Goal: Task Accomplishment & Management: Complete application form

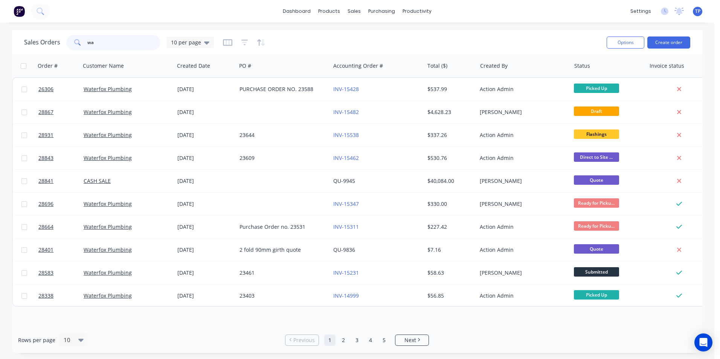
type input "w"
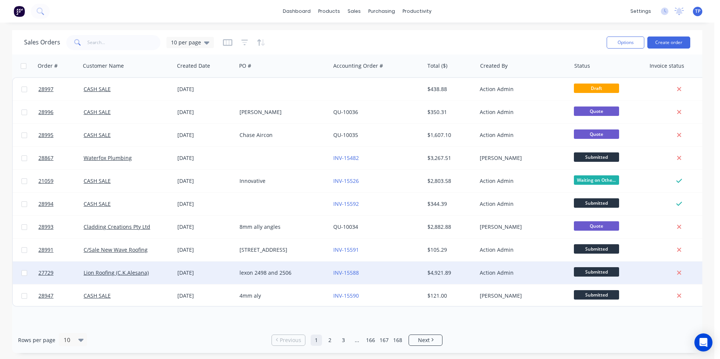
click at [397, 276] on div "INV-15588" at bounding box center [375, 273] width 84 height 8
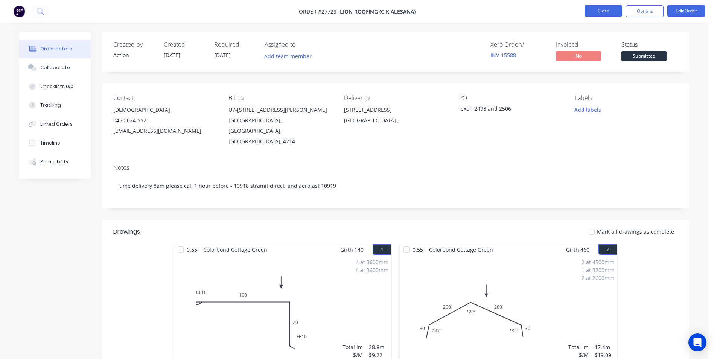
click at [615, 12] on button "Close" at bounding box center [603, 10] width 38 height 11
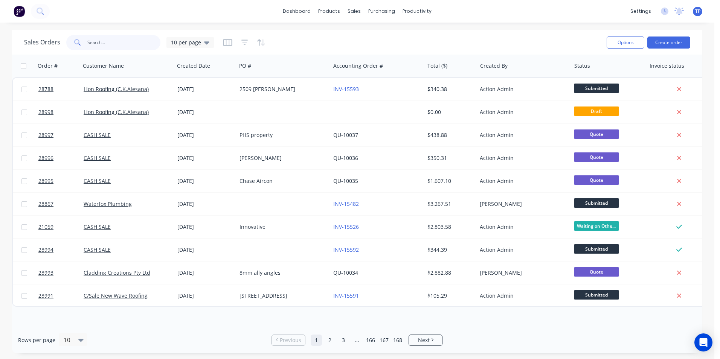
click at [118, 45] on input "text" at bounding box center [123, 42] width 73 height 15
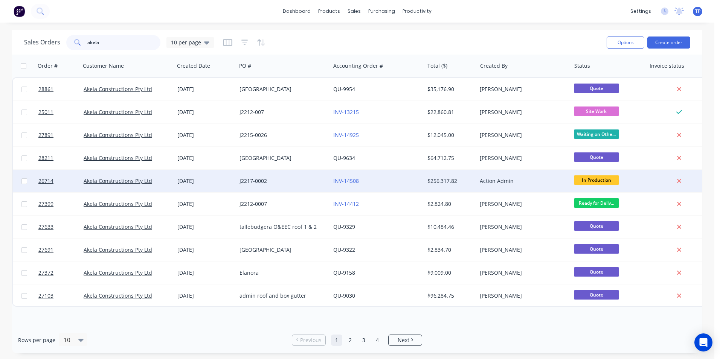
type input "akela"
click at [304, 183] on div "J2217-0002" at bounding box center [281, 181] width 84 height 8
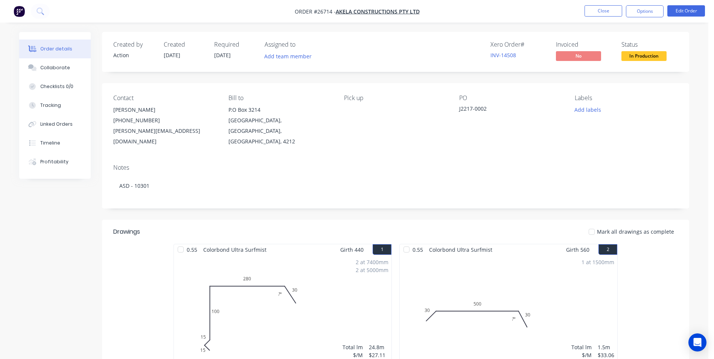
click at [360, 101] on div "Pick up" at bounding box center [395, 97] width 103 height 7
click at [685, 12] on button "Edit Order" at bounding box center [686, 10] width 38 height 11
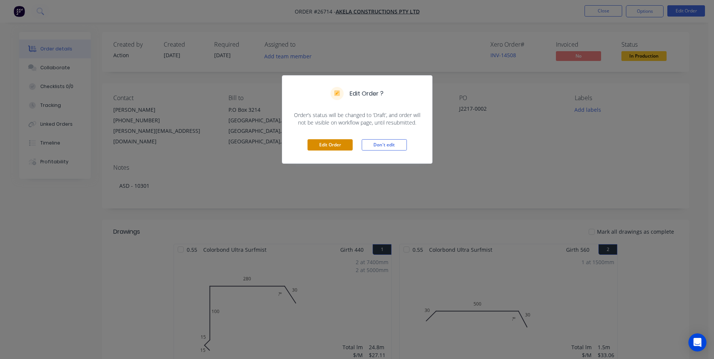
click at [344, 142] on button "Edit Order" at bounding box center [329, 144] width 45 height 11
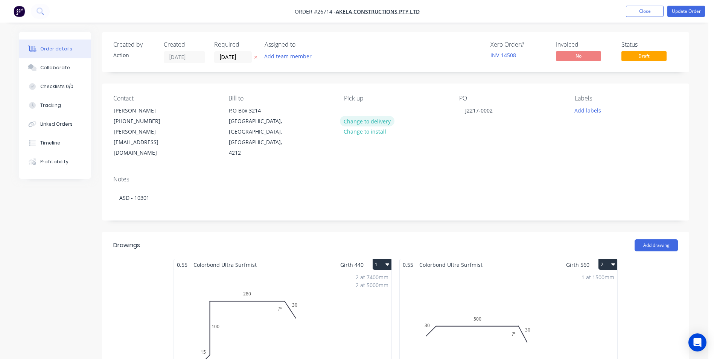
click at [371, 121] on button "Change to delivery" at bounding box center [367, 121] width 55 height 10
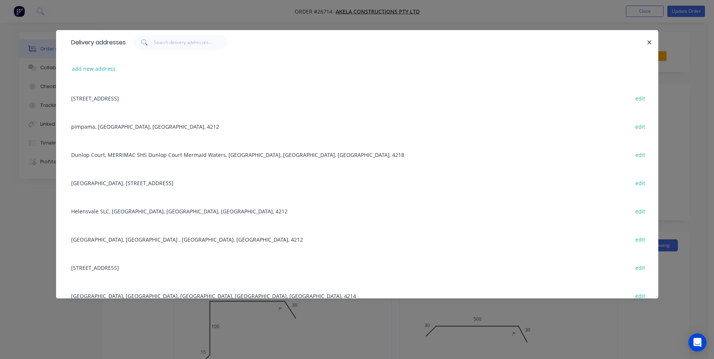
scroll to position [537, 0]
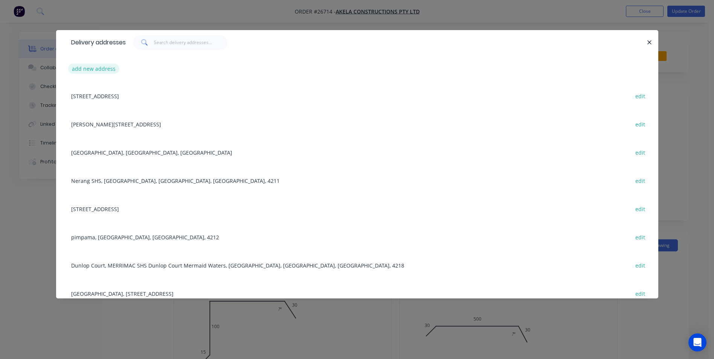
click at [97, 67] on button "add new address" at bounding box center [94, 69] width 52 height 10
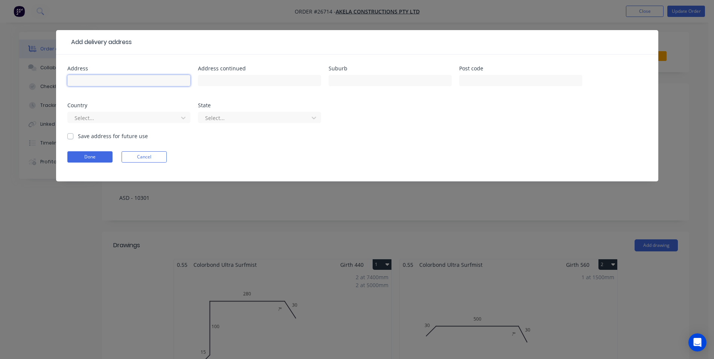
click at [116, 80] on input "text" at bounding box center [128, 80] width 123 height 11
type input "[PERSON_NAME]"
click at [235, 82] on input "text" at bounding box center [259, 80] width 123 height 11
type input "Seaworld dve"
click at [376, 76] on input "text" at bounding box center [390, 80] width 123 height 11
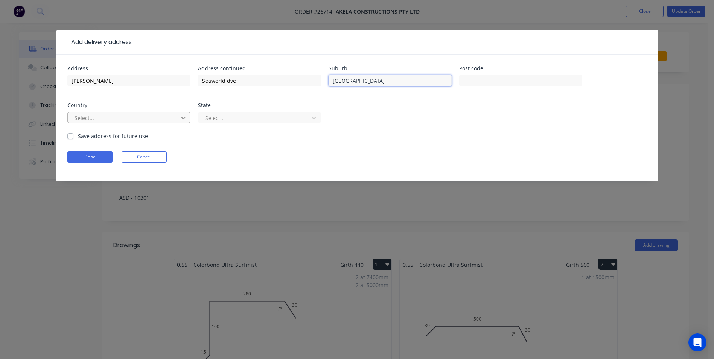
type input "[GEOGRAPHIC_DATA]"
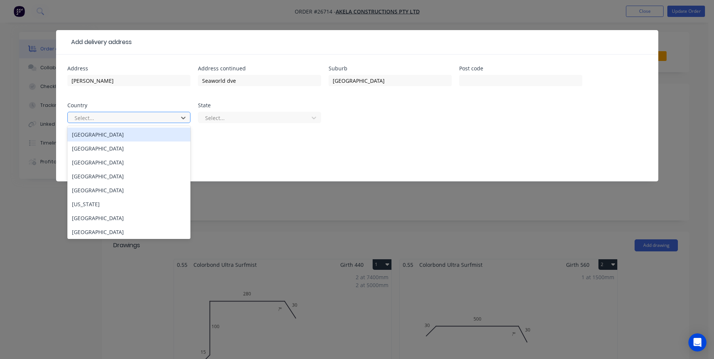
click at [103, 136] on div "[GEOGRAPHIC_DATA]" at bounding box center [128, 135] width 123 height 14
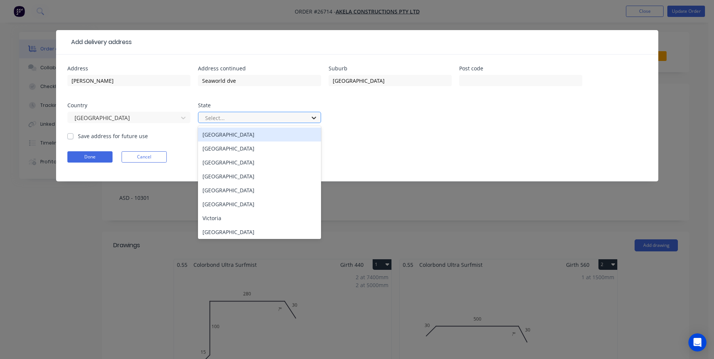
click at [312, 120] on icon at bounding box center [314, 118] width 8 height 8
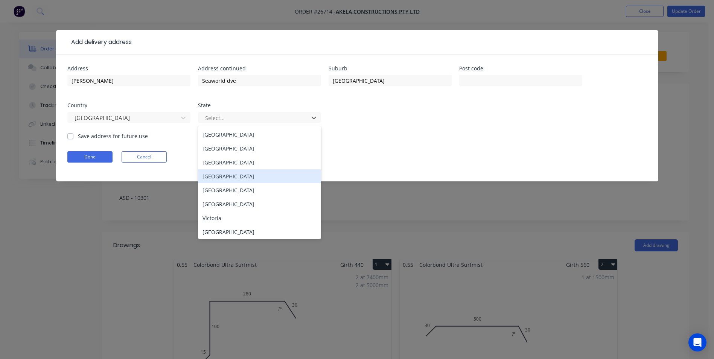
click at [232, 176] on div "[GEOGRAPHIC_DATA]" at bounding box center [259, 176] width 123 height 14
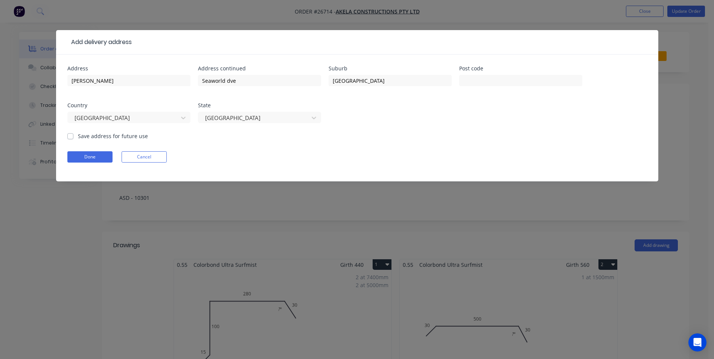
click at [78, 135] on label "Save address for future use" at bounding box center [113, 136] width 70 height 8
click at [70, 135] on input "Save address for future use" at bounding box center [70, 135] width 6 height 7
checkbox input "true"
click at [96, 152] on button "Done" at bounding box center [89, 156] width 45 height 11
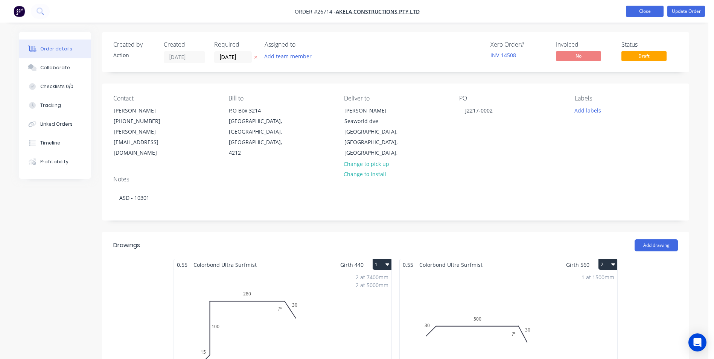
click at [635, 12] on button "Close" at bounding box center [645, 11] width 38 height 11
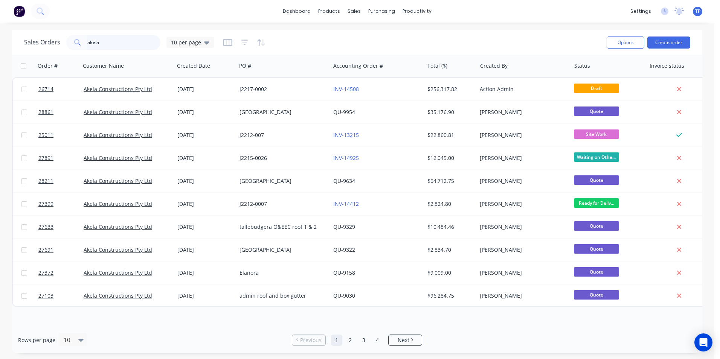
click at [113, 42] on input "akela" at bounding box center [123, 42] width 73 height 15
type input "a"
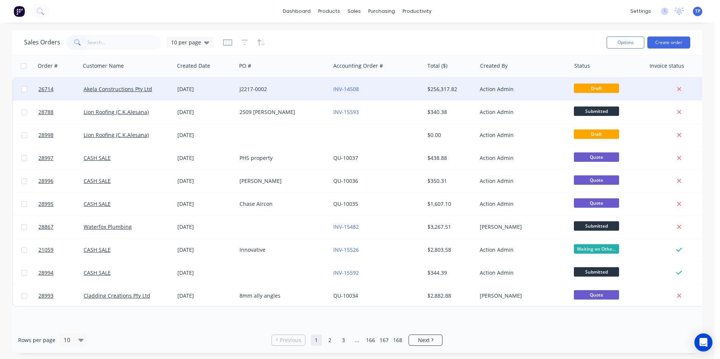
click at [291, 81] on div "J2217-0002" at bounding box center [283, 89] width 94 height 23
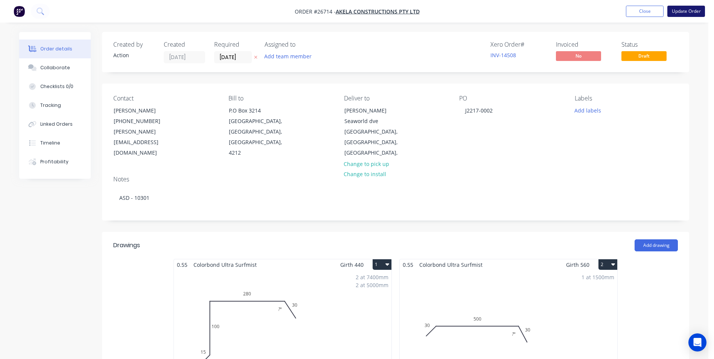
click at [685, 11] on button "Update Order" at bounding box center [686, 11] width 38 height 11
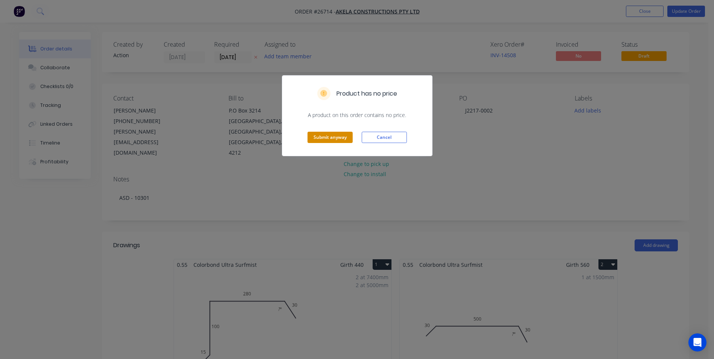
click at [326, 138] on button "Submit anyway" at bounding box center [329, 137] width 45 height 11
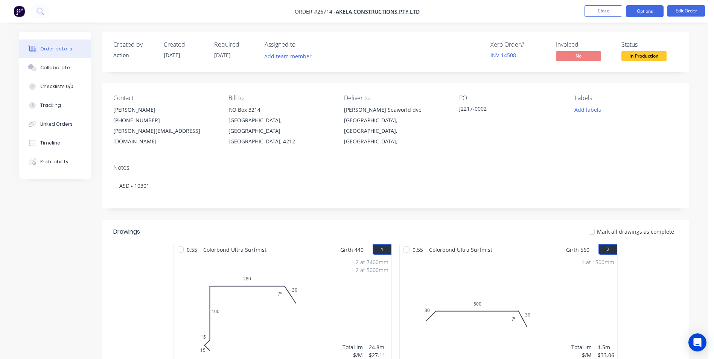
click at [634, 9] on button "Options" at bounding box center [645, 11] width 38 height 12
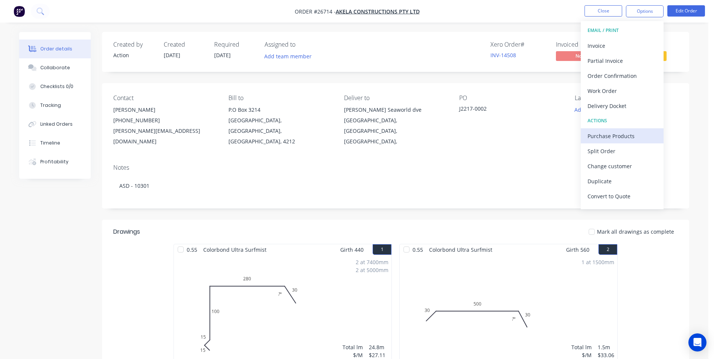
click at [590, 137] on div "Purchase Products" at bounding box center [621, 136] width 69 height 11
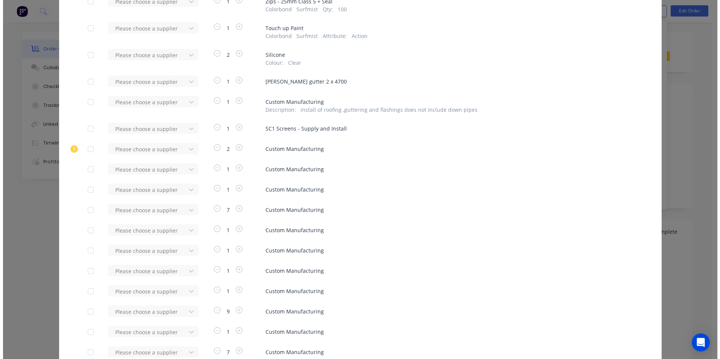
scroll to position [379, 0]
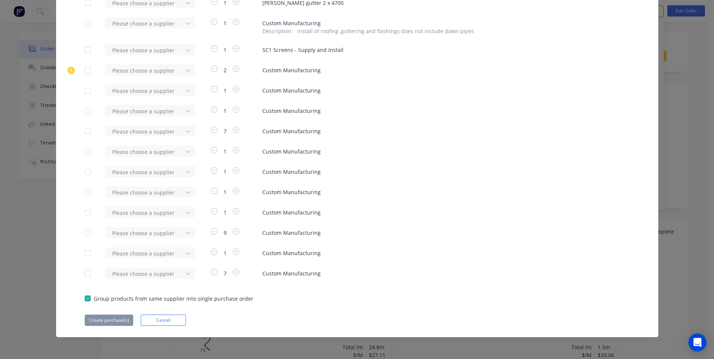
click at [86, 70] on div at bounding box center [87, 70] width 15 height 15
click at [104, 320] on button "Create purchase(s)" at bounding box center [109, 320] width 49 height 11
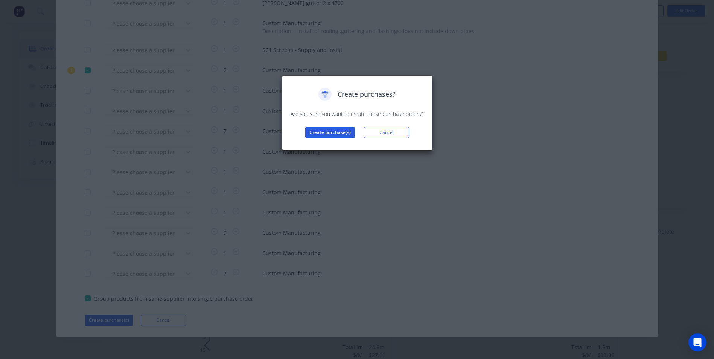
click at [336, 133] on button "Create purchase(s)" at bounding box center [330, 132] width 50 height 11
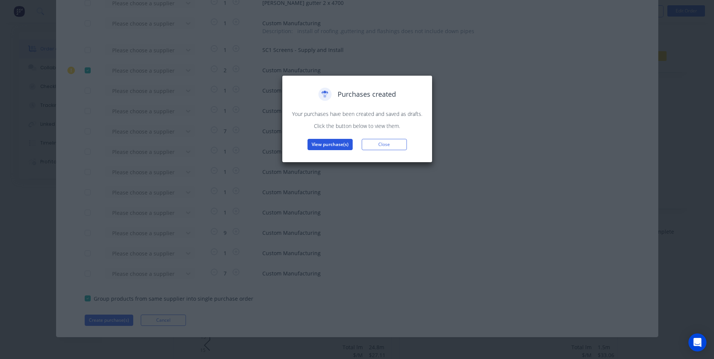
click at [334, 142] on button "View purchase(s)" at bounding box center [329, 144] width 45 height 11
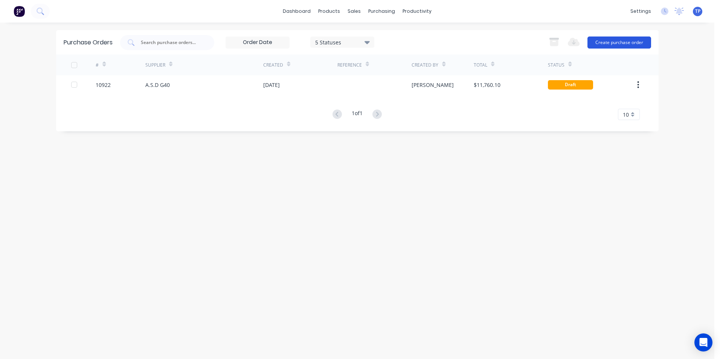
click at [612, 44] on button "Create purchase order" at bounding box center [619, 43] width 64 height 12
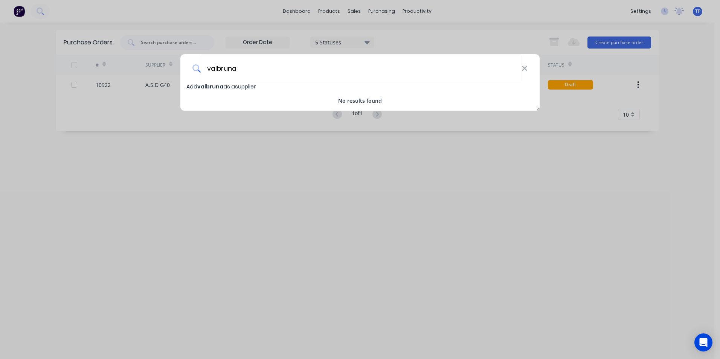
type input "valbruna"
click at [216, 88] on span "valbruna" at bounding box center [210, 87] width 26 height 8
select select "AU"
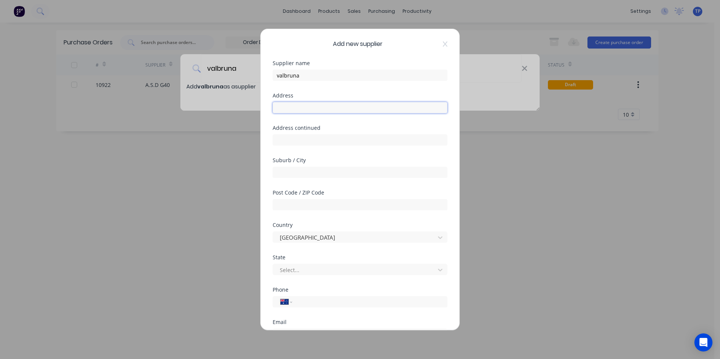
click at [317, 110] on input "text" at bounding box center [359, 107] width 175 height 11
type input "[STREET_ADDRESS]"
click at [307, 179] on div "Suburb / City" at bounding box center [359, 174] width 175 height 32
type input "Yatala"
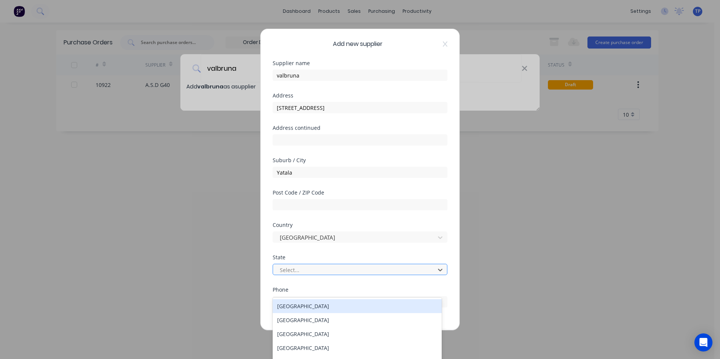
scroll to position [24, 0]
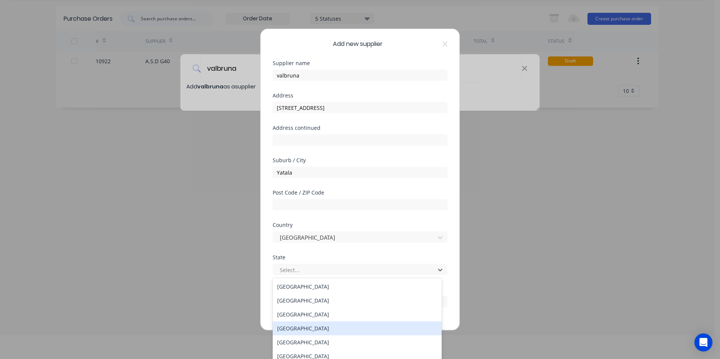
click at [288, 330] on div "[GEOGRAPHIC_DATA]" at bounding box center [356, 328] width 169 height 14
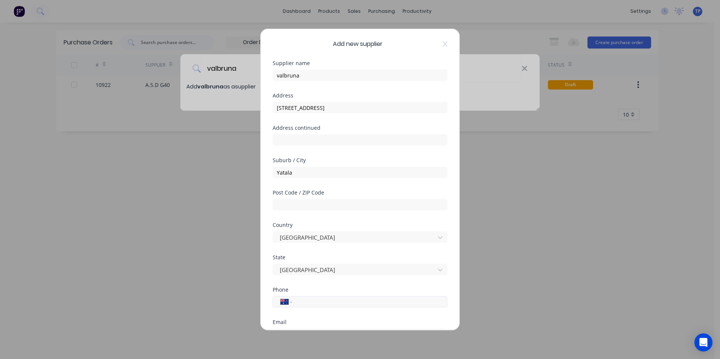
drag, startPoint x: 324, startPoint y: 302, endPoint x: 327, endPoint y: 300, distance: 3.9
click at [324, 302] on input "tel" at bounding box center [368, 302] width 142 height 9
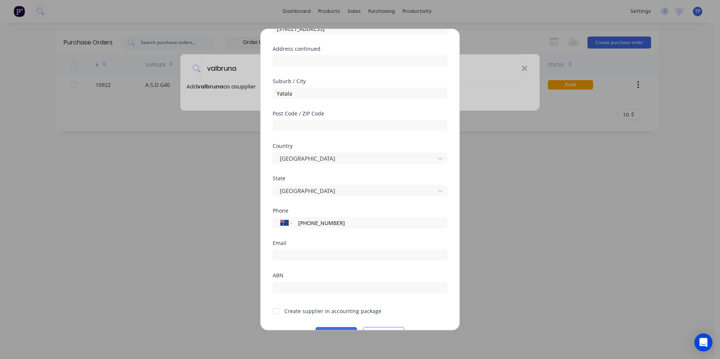
scroll to position [99, 0]
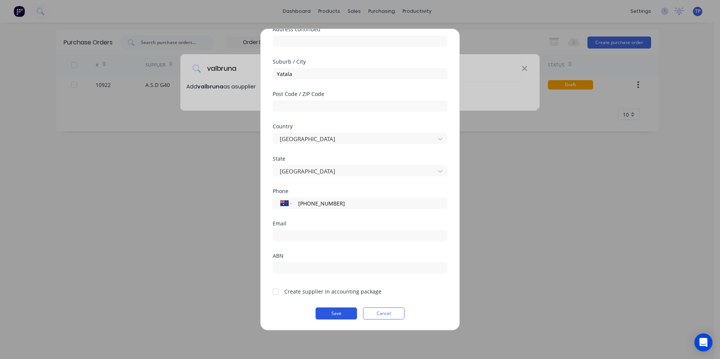
type input "[PHONE_NUMBER]"
drag, startPoint x: 329, startPoint y: 315, endPoint x: 286, endPoint y: 318, distance: 42.7
click at [329, 315] on button "Save" at bounding box center [335, 313] width 41 height 12
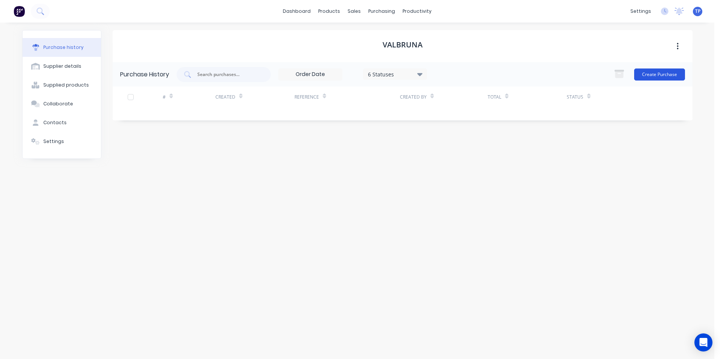
click at [668, 74] on button "Create Purchase" at bounding box center [659, 74] width 51 height 12
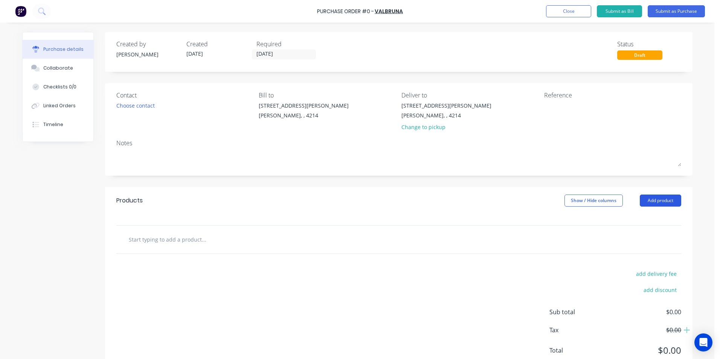
click at [655, 202] on button "Add product" at bounding box center [659, 201] width 41 height 12
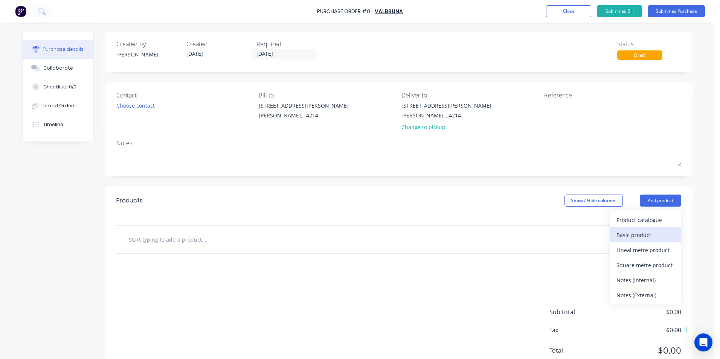
click at [631, 235] on div "Basic product" at bounding box center [645, 235] width 58 height 11
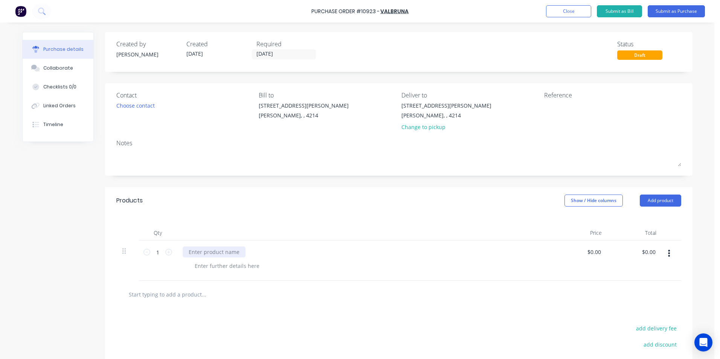
drag, startPoint x: 216, startPoint y: 251, endPoint x: 291, endPoint y: 267, distance: 76.5
click at [218, 251] on div at bounding box center [214, 252] width 63 height 11
click at [653, 202] on button "Add product" at bounding box center [659, 201] width 41 height 12
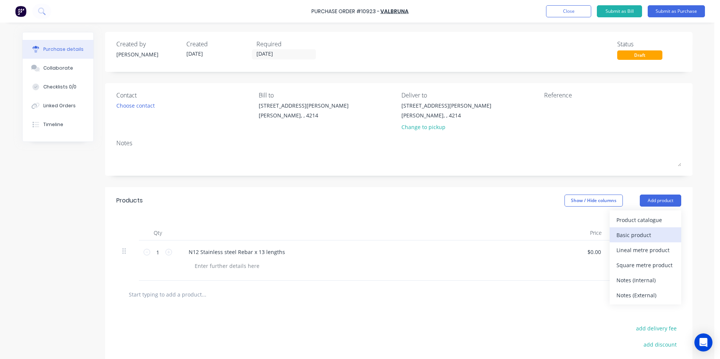
click at [641, 235] on div "Basic product" at bounding box center [645, 235] width 58 height 11
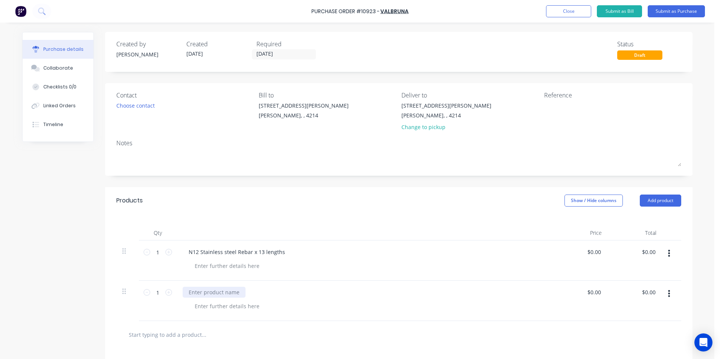
drag, startPoint x: 214, startPoint y: 293, endPoint x: 248, endPoint y: 294, distance: 33.9
click at [214, 292] on div at bounding box center [214, 292] width 63 height 11
click at [671, 12] on button "Submit as Purchase" at bounding box center [675, 11] width 57 height 12
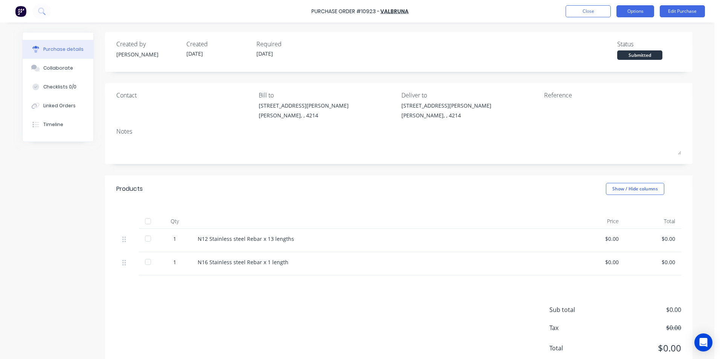
click at [648, 11] on button "Options" at bounding box center [635, 11] width 38 height 12
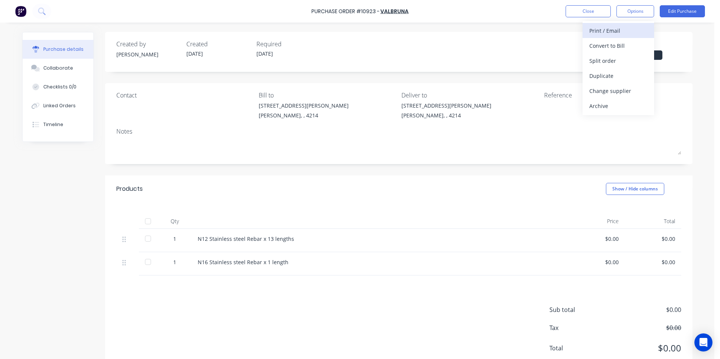
click at [612, 31] on div "Print / Email" at bounding box center [618, 30] width 58 height 11
click at [599, 61] on div "Without pricing" at bounding box center [618, 60] width 58 height 11
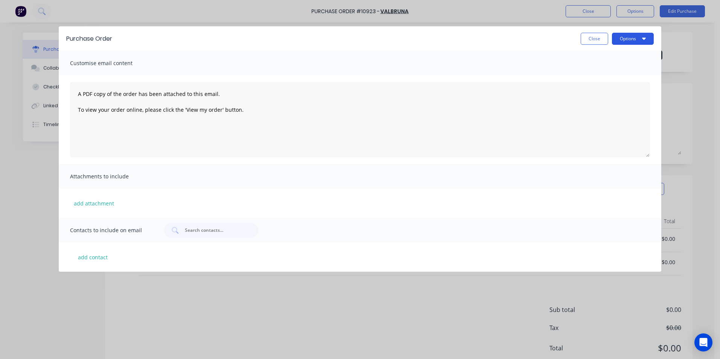
click at [622, 36] on button "Options" at bounding box center [633, 39] width 42 height 12
click at [600, 72] on div "Print" at bounding box center [618, 72] width 58 height 11
click at [600, 38] on button "Close" at bounding box center [593, 39] width 27 height 12
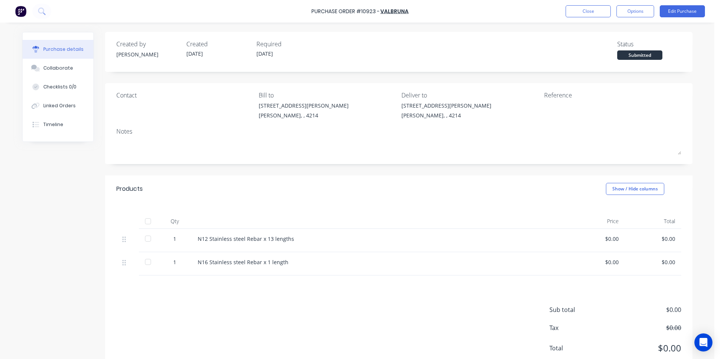
click at [129, 96] on div "Contact" at bounding box center [184, 95] width 137 height 9
drag, startPoint x: 116, startPoint y: 95, endPoint x: 119, endPoint y: 91, distance: 4.1
click at [119, 92] on div "Contact" at bounding box center [184, 95] width 137 height 9
click at [196, 168] on div "Created by [PERSON_NAME] Created [DATE] Required [DATE] Status Submitted Contac…" at bounding box center [398, 203] width 587 height 343
click at [66, 67] on div "Collaborate" at bounding box center [58, 68] width 30 height 7
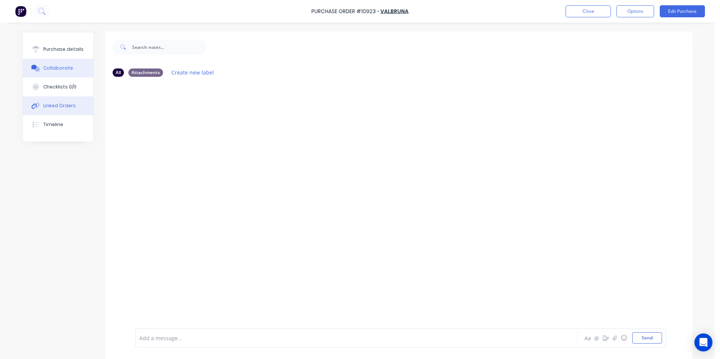
click at [52, 103] on div "Linked Orders" at bounding box center [59, 105] width 32 height 7
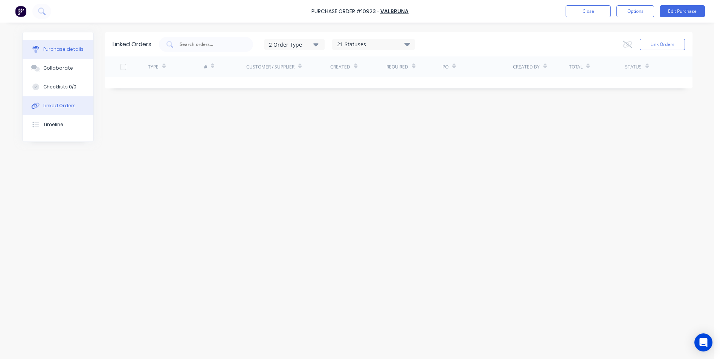
click at [70, 49] on div "Purchase details" at bounding box center [63, 49] width 40 height 7
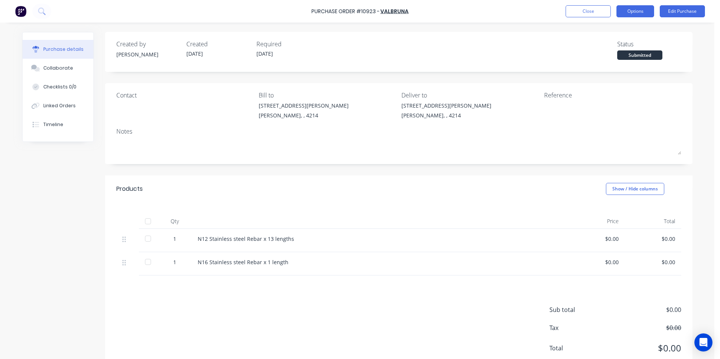
click at [625, 11] on button "Options" at bounding box center [635, 11] width 38 height 12
click at [622, 12] on button "Options" at bounding box center [635, 11] width 38 height 12
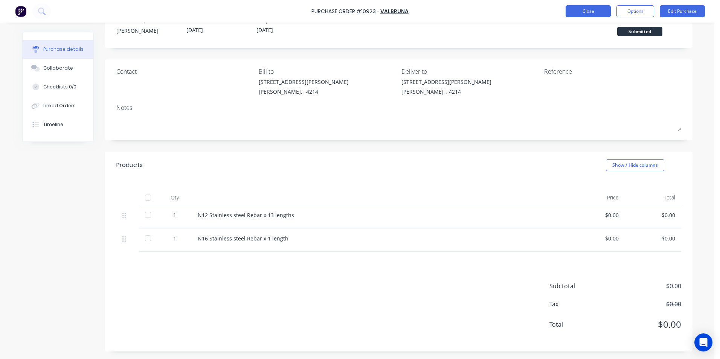
click at [598, 13] on button "Close" at bounding box center [587, 11] width 45 height 12
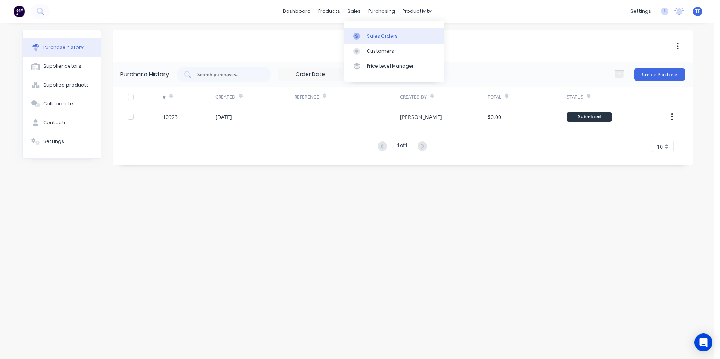
click at [377, 37] on div "Sales Orders" at bounding box center [382, 36] width 31 height 7
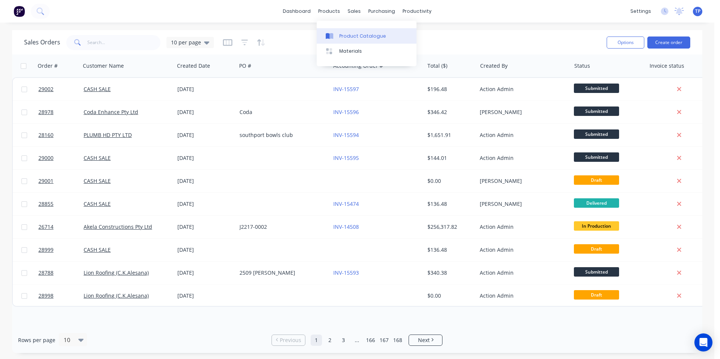
click at [348, 33] on div "Product Catalogue" at bounding box center [362, 36] width 47 height 7
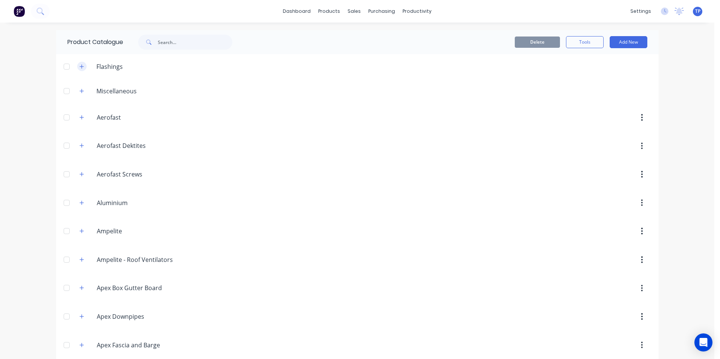
click at [79, 66] on icon "button" at bounding box center [81, 66] width 4 height 4
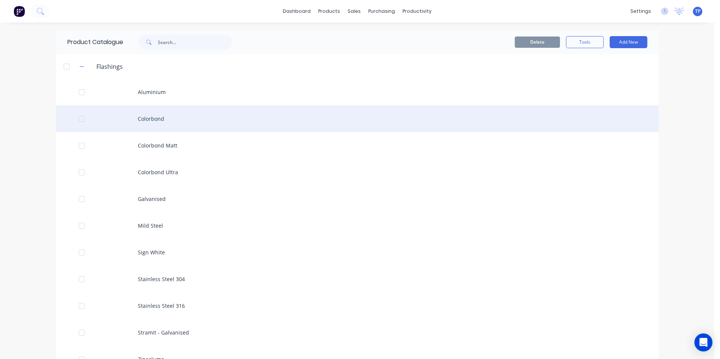
click at [213, 119] on div "Colorbond" at bounding box center [357, 118] width 602 height 27
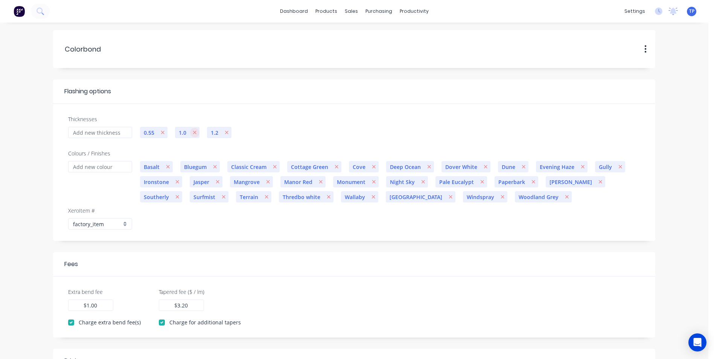
click at [190, 131] on button "button" at bounding box center [194, 132] width 9 height 9
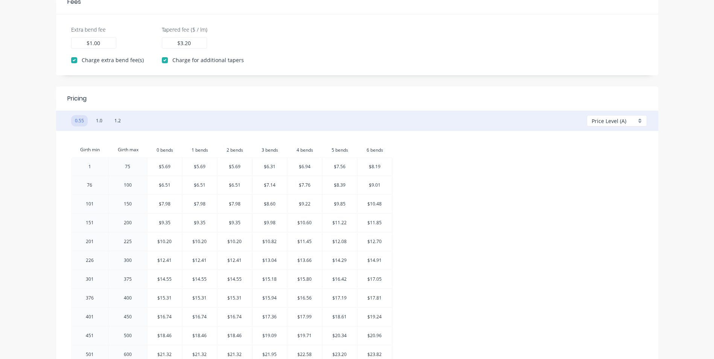
scroll to position [263, 0]
click at [98, 120] on button "1.0" at bounding box center [99, 119] width 14 height 11
checkbox input "false"
type input "1.00"
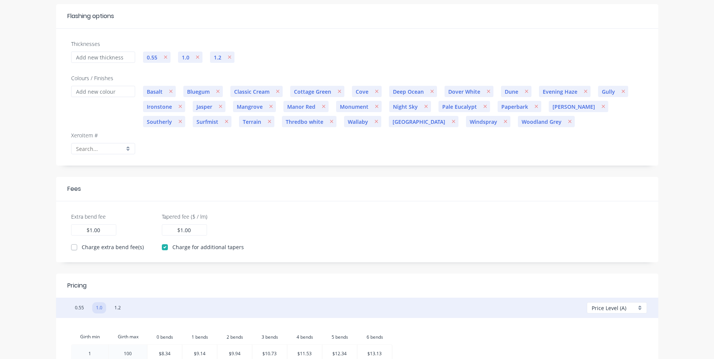
scroll to position [0, 0]
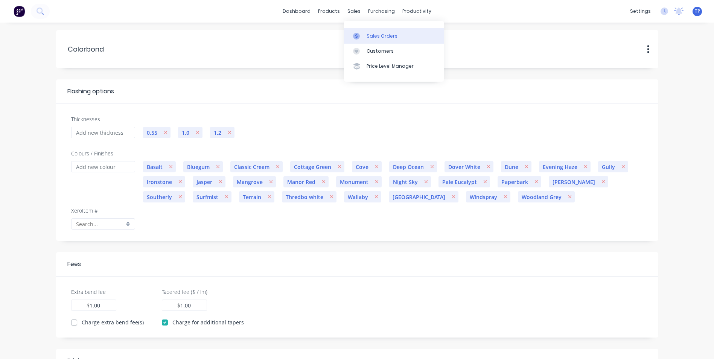
drag, startPoint x: 377, startPoint y: 37, endPoint x: 371, endPoint y: 38, distance: 6.7
click at [377, 38] on div "Sales Orders" at bounding box center [382, 36] width 31 height 7
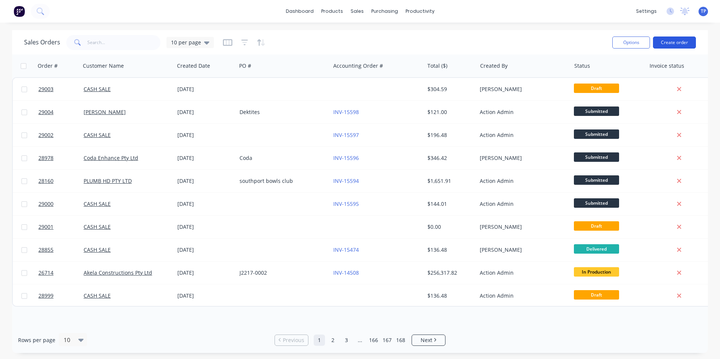
click at [674, 41] on button "Create order" at bounding box center [674, 43] width 43 height 12
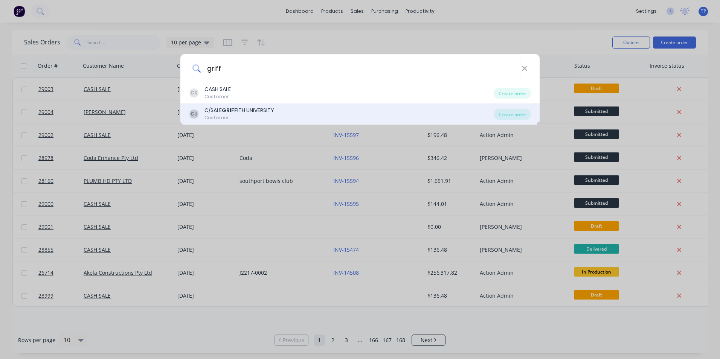
type input "griff"
click at [279, 112] on div "CU C/SALE GRIFF ITH UNIVERSITY Customer" at bounding box center [341, 114] width 304 height 15
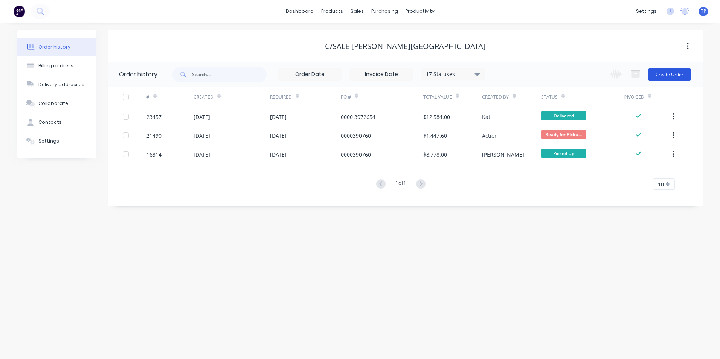
click at [671, 73] on button "Create Order" at bounding box center [669, 74] width 44 height 12
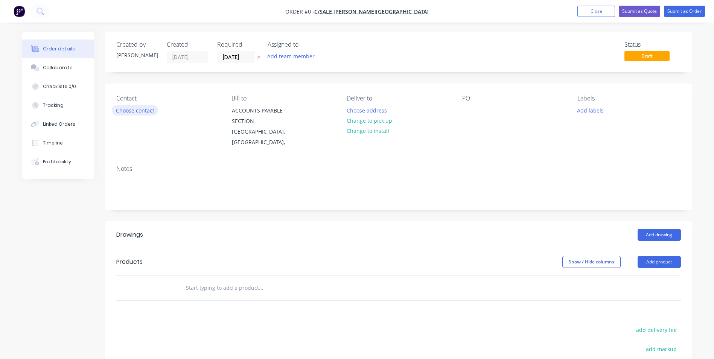
click at [150, 109] on button "Choose contact" at bounding box center [135, 110] width 46 height 10
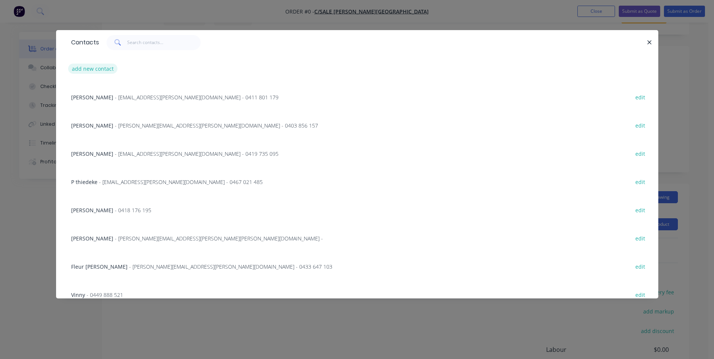
click at [100, 69] on button "add new contact" at bounding box center [93, 69] width 50 height 10
select select "AU"
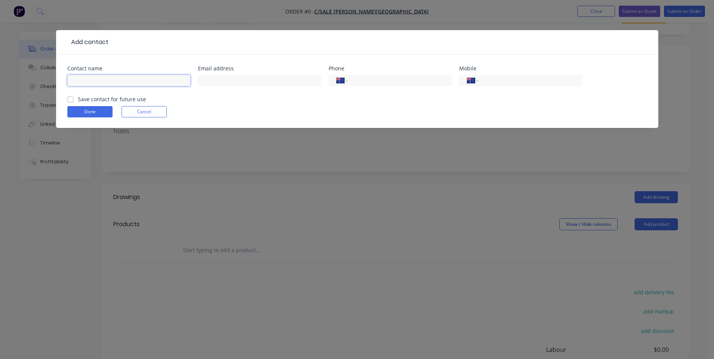
click at [104, 77] on input "text" at bounding box center [128, 80] width 123 height 11
type input "Bob Shannon"
click at [495, 81] on input "tel" at bounding box center [529, 80] width 90 height 9
type input "0422 348 334"
click at [78, 99] on label "Save contact for future use" at bounding box center [112, 99] width 68 height 8
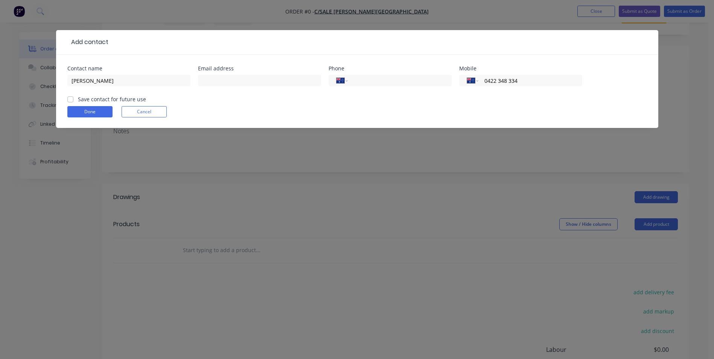
click at [72, 99] on input "Save contact for future use" at bounding box center [70, 98] width 6 height 7
checkbox input "true"
click at [94, 112] on button "Done" at bounding box center [89, 111] width 45 height 11
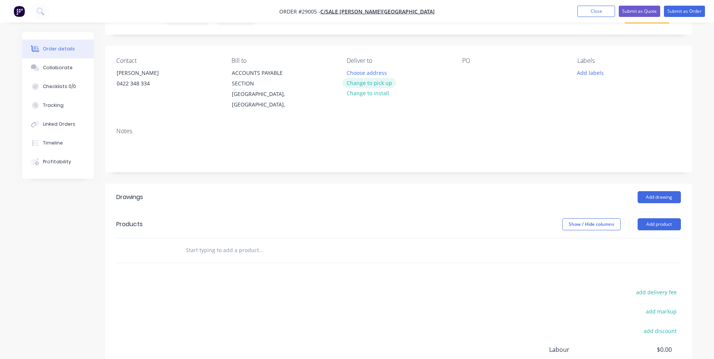
click at [385, 82] on button "Change to pick up" at bounding box center [368, 83] width 53 height 10
click at [465, 72] on div at bounding box center [468, 72] width 12 height 11
click at [658, 218] on button "Add product" at bounding box center [659, 224] width 43 height 12
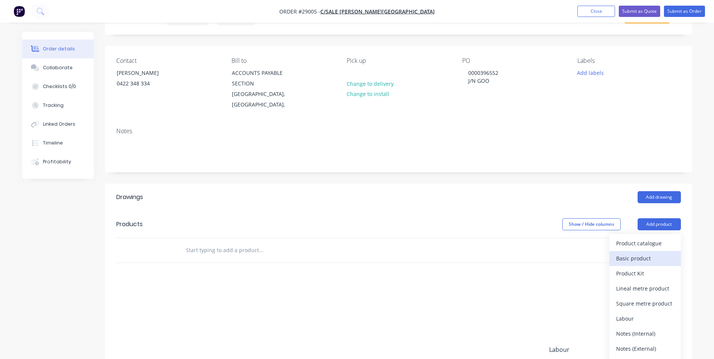
click at [636, 253] on div "Basic product" at bounding box center [645, 258] width 58 height 11
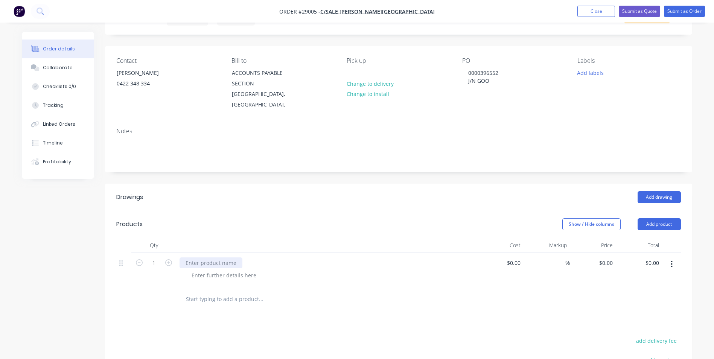
click at [196, 257] on div at bounding box center [211, 262] width 63 height 11
click at [157, 257] on input "1" at bounding box center [154, 262] width 20 height 11
type input "20"
drag, startPoint x: 440, startPoint y: 316, endPoint x: 444, endPoint y: 309, distance: 8.3
click at [440, 315] on div "Drawings Add drawing Products Show / Hide columns Add product Qty Cost Markup P…" at bounding box center [398, 338] width 587 height 309
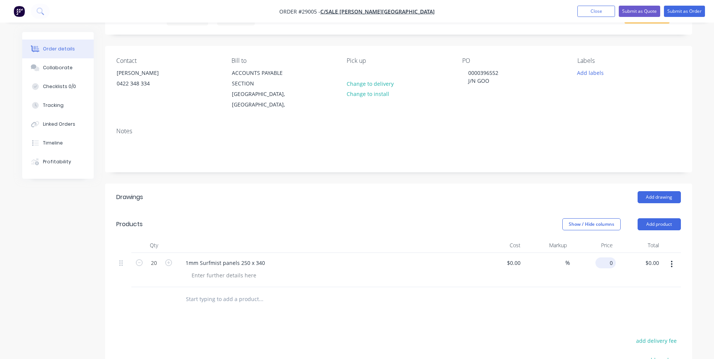
click at [609, 257] on input "0" at bounding box center [606, 262] width 17 height 11
type input "$8.00"
type input "$160.00"
click at [590, 295] on div at bounding box center [398, 299] width 565 height 24
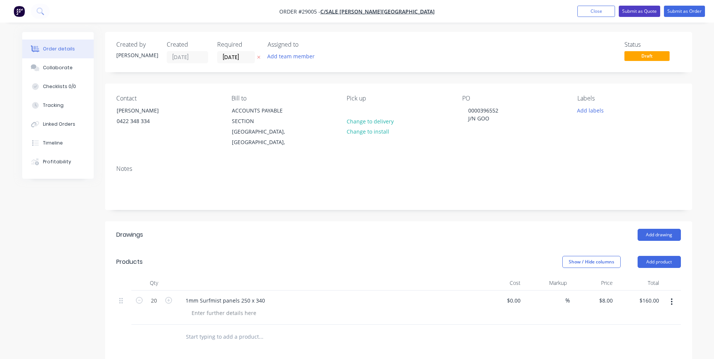
click at [651, 9] on button "Submit as Quote" at bounding box center [639, 11] width 41 height 11
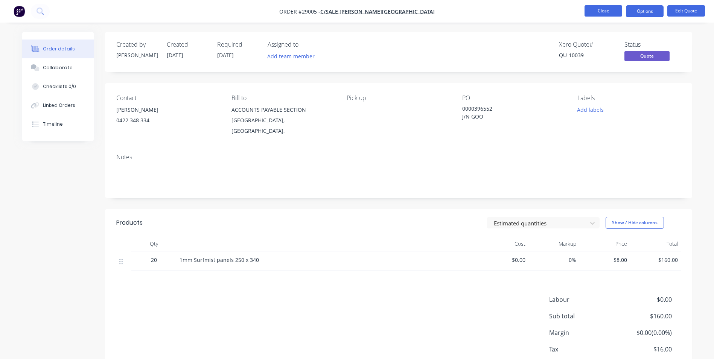
click at [592, 10] on button "Close" at bounding box center [603, 10] width 38 height 11
